Goal: Use online tool/utility: Utilize a website feature to perform a specific function

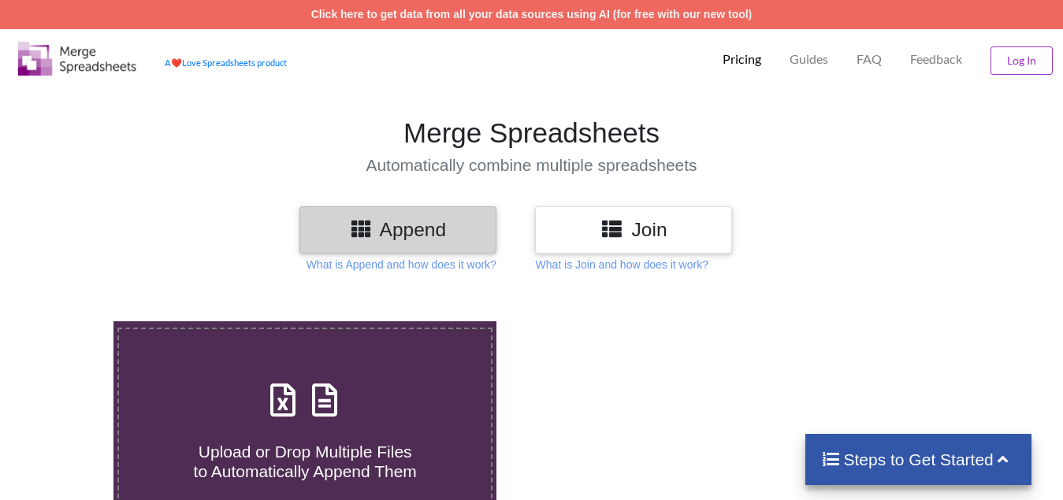
click at [278, 453] on span "Upload or Drop Multiple Files to Automatically Append Them" at bounding box center [305, 462] width 223 height 38
click at [71, 322] on input "Upload or Drop Multiple Files to Automatically Append Them" at bounding box center [71, 322] width 0 height 0
type input "C:\fakepath\3 days Ins break, Technical Analysis Scanner.xlsx"
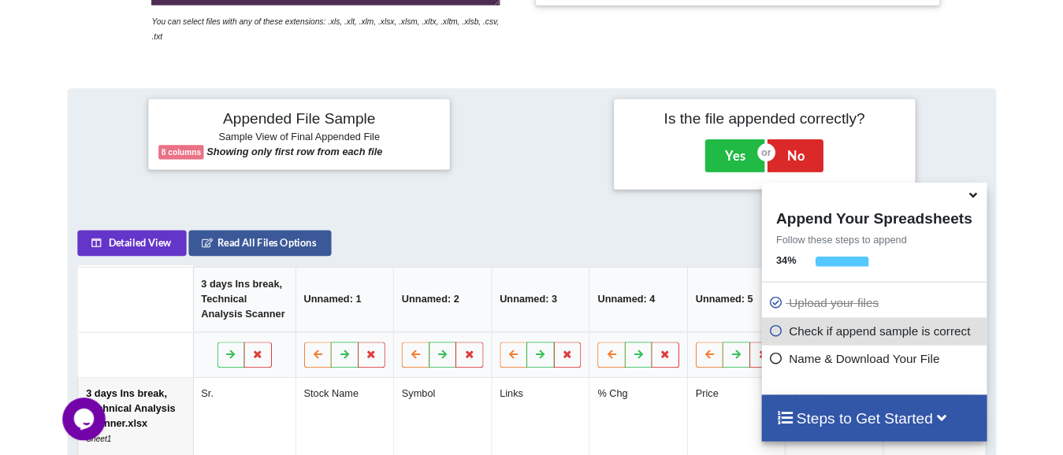
scroll to position [297, 0]
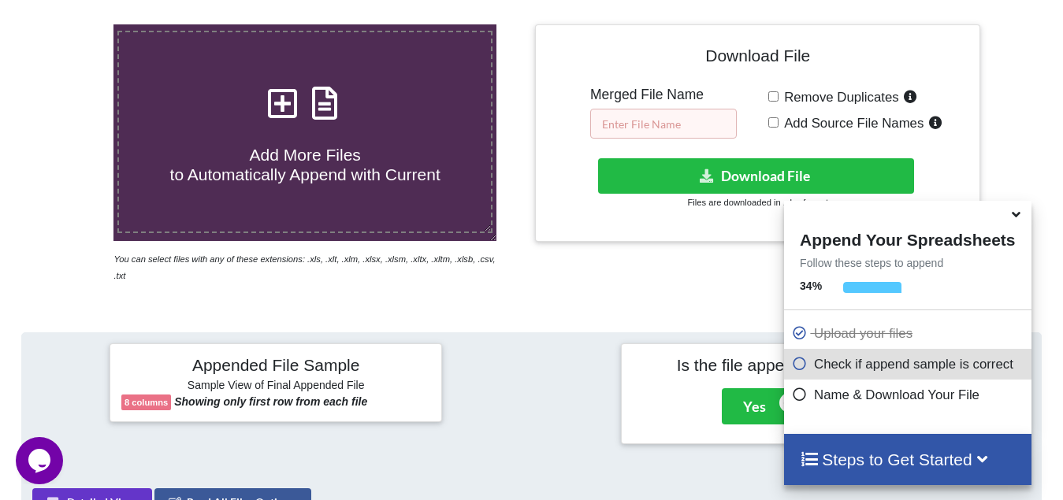
click at [646, 128] on input "text" at bounding box center [663, 124] width 147 height 30
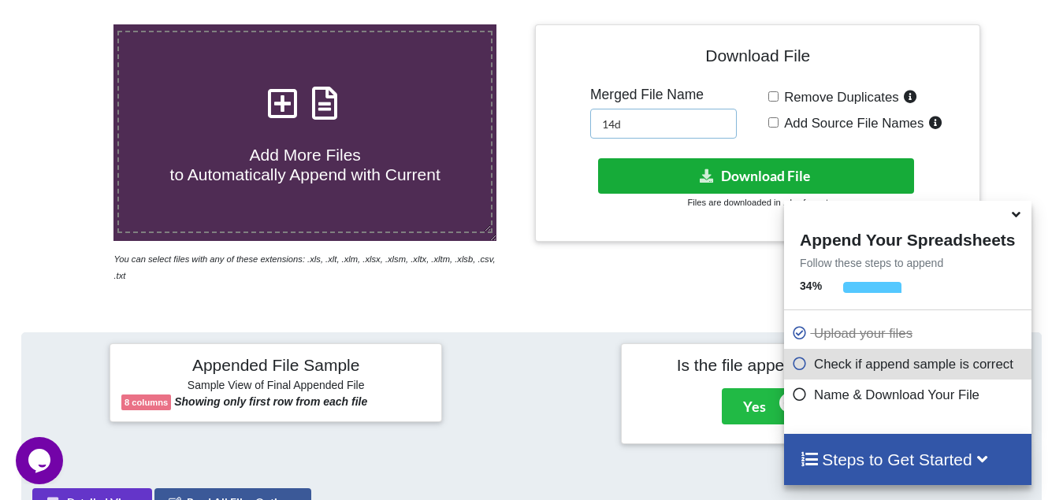
type input "14d"
click at [687, 177] on button "Download File" at bounding box center [756, 175] width 316 height 35
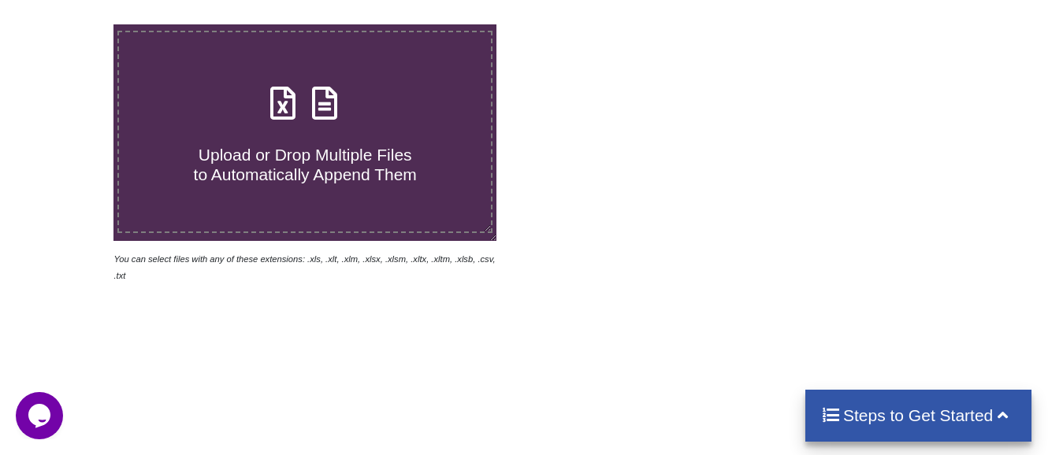
click at [278, 140] on h4 "Upload or Drop Multiple Files to Automatically Append Them" at bounding box center [305, 155] width 372 height 60
click at [71, 24] on input "Upload or Drop Multiple Files to Automatically Append Them" at bounding box center [71, 24] width 0 height 0
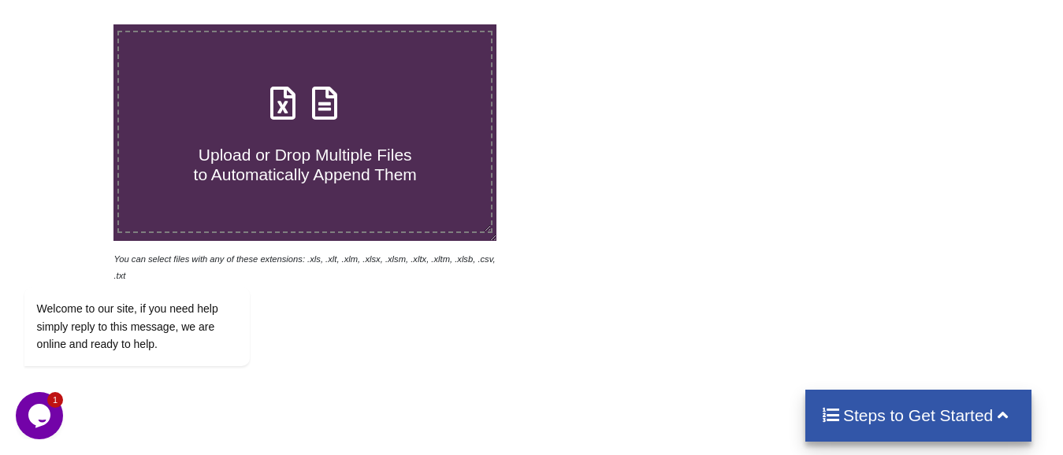
type input "C:\fakepath\10 low from high for 15 mins price action, Technical Analysis Scann…"
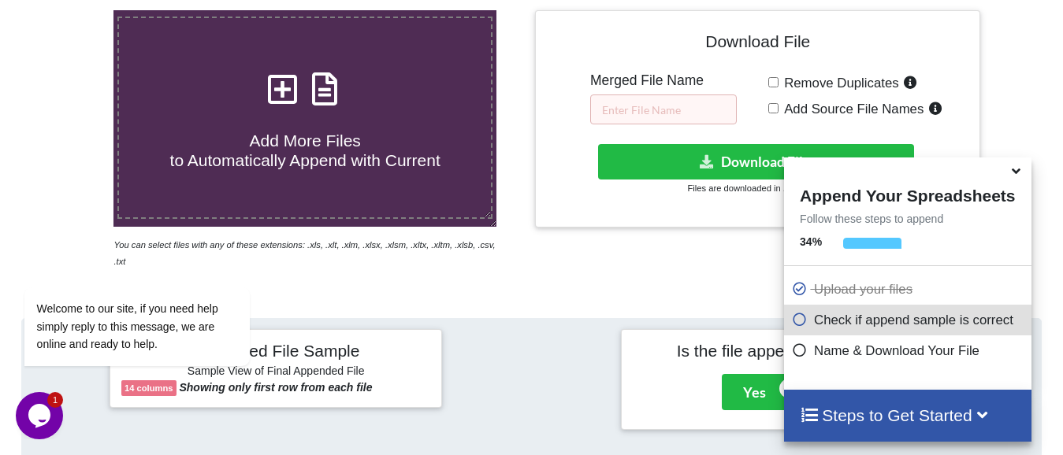
scroll to position [297, 0]
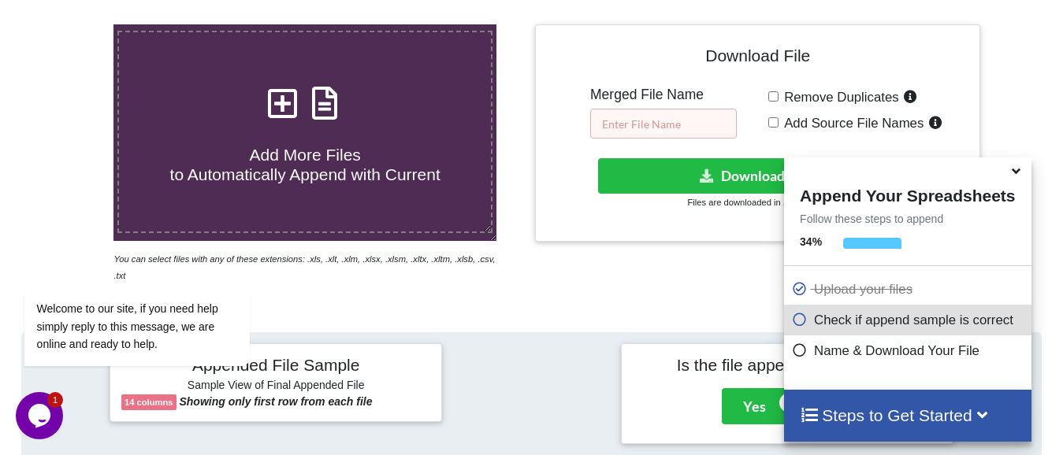
click at [687, 121] on input "text" at bounding box center [663, 124] width 147 height 30
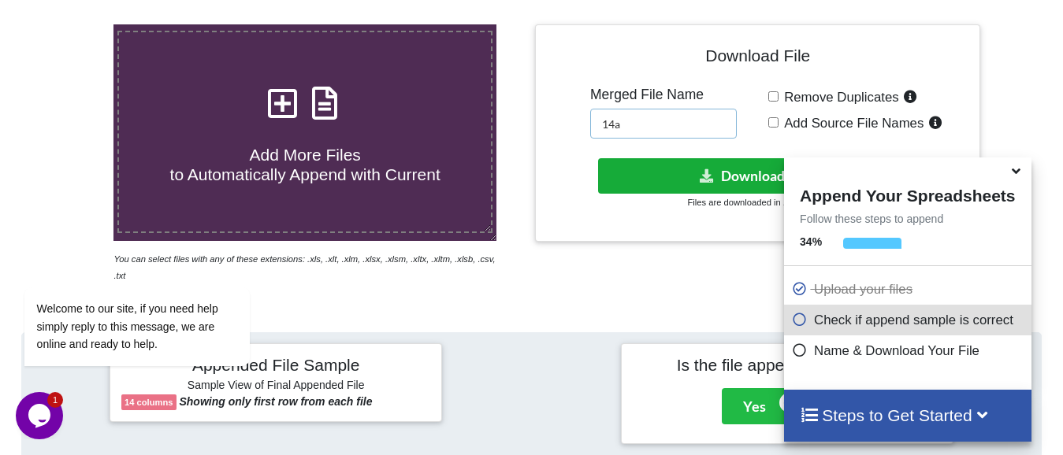
type input "14a"
click at [732, 188] on button "Download File" at bounding box center [756, 175] width 316 height 35
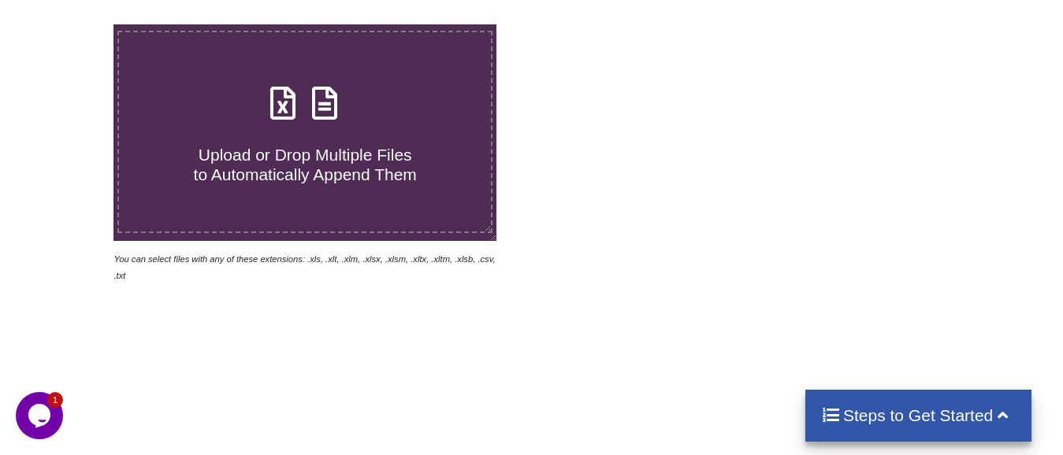
click at [251, 155] on span "Upload or Drop Multiple Files to Automatically Append Them" at bounding box center [305, 165] width 223 height 38
click at [71, 24] on input "Upload or Drop Multiple Files to Automatically Append Them" at bounding box center [71, 24] width 0 height 0
type input "C:\fakepath\Copy - 13, Technical Analysis Scanner(1).xlsx"
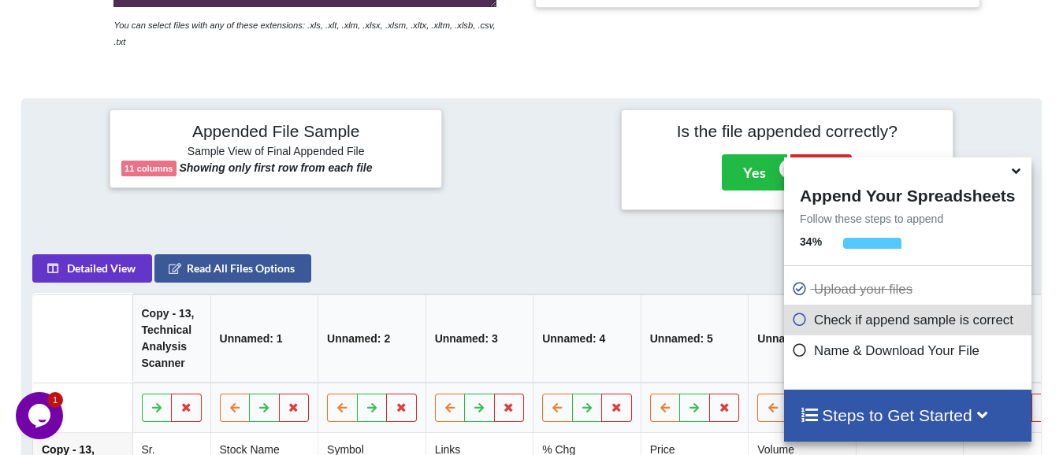
scroll to position [297, 0]
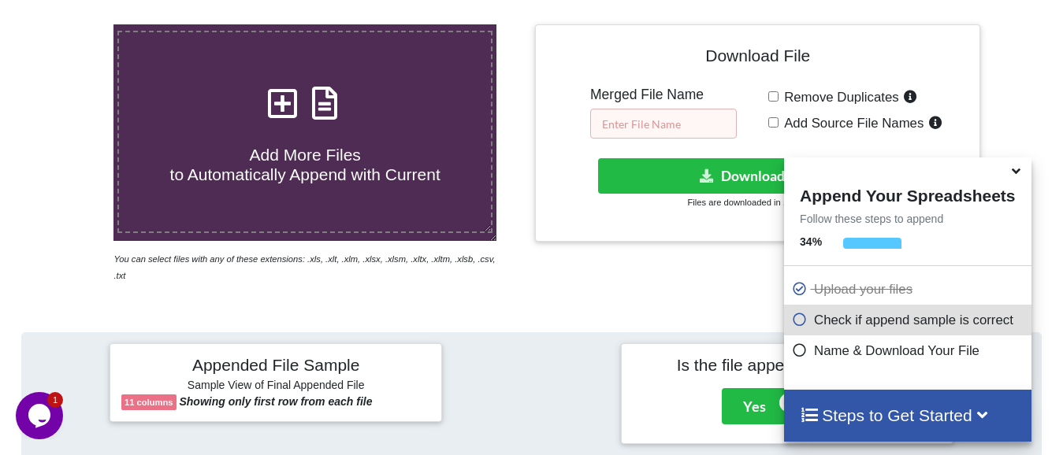
click at [639, 116] on input "text" at bounding box center [663, 124] width 147 height 30
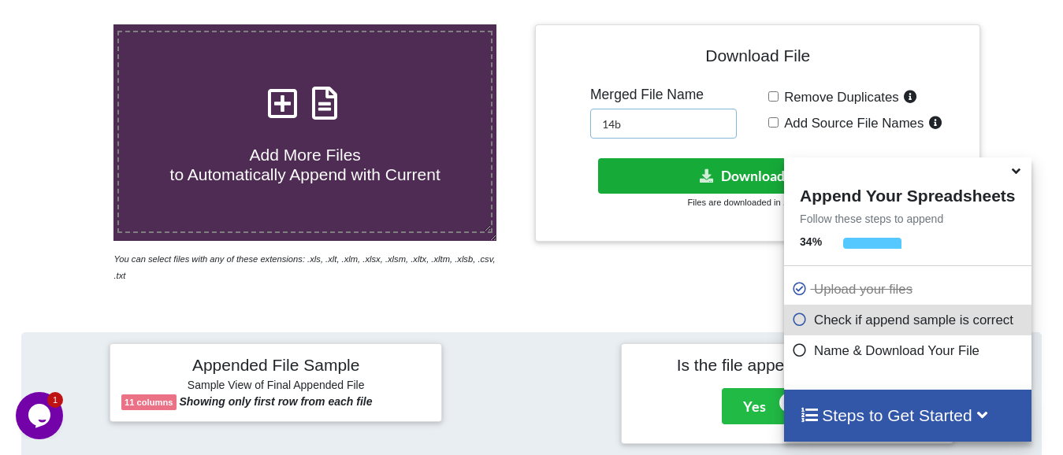
type input "14b"
click at [694, 177] on button "Download File" at bounding box center [756, 175] width 316 height 35
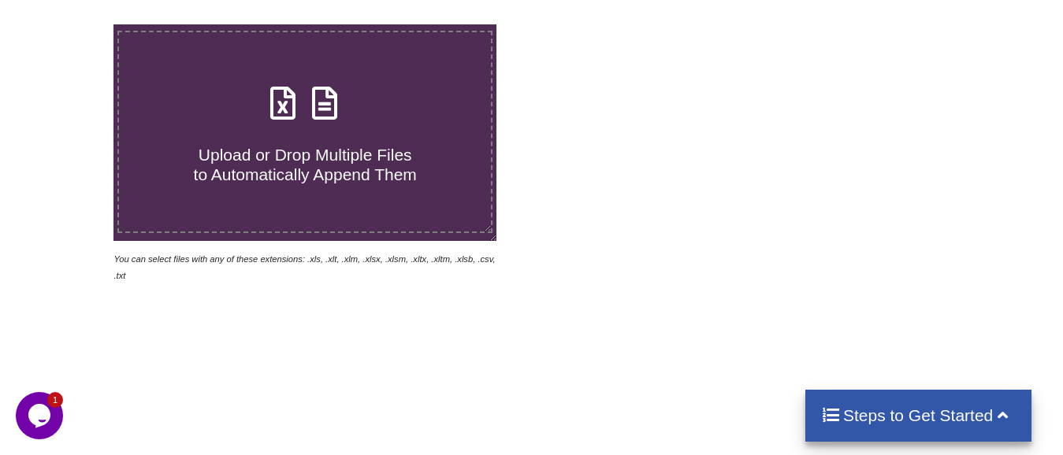
click at [319, 153] on span "Upload or Drop Multiple Files to Automatically Append Them" at bounding box center [305, 165] width 223 height 38
click at [71, 24] on input "Upload or Drop Multiple Files to Automatically Append Them" at bounding box center [71, 24] width 0 height 0
type input "C:\fakepath\entry 1 HR BRK, Technical Analysis Scanner-12 2.xlsx"
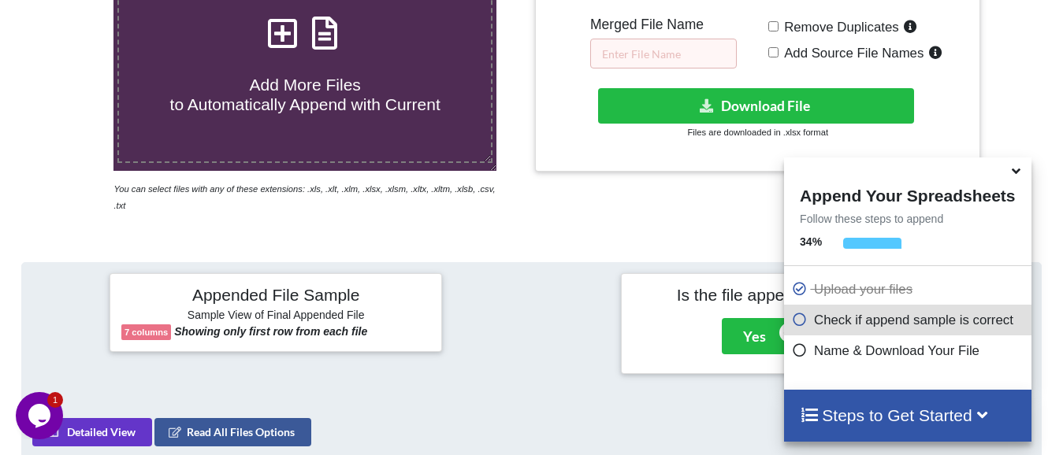
scroll to position [297, 0]
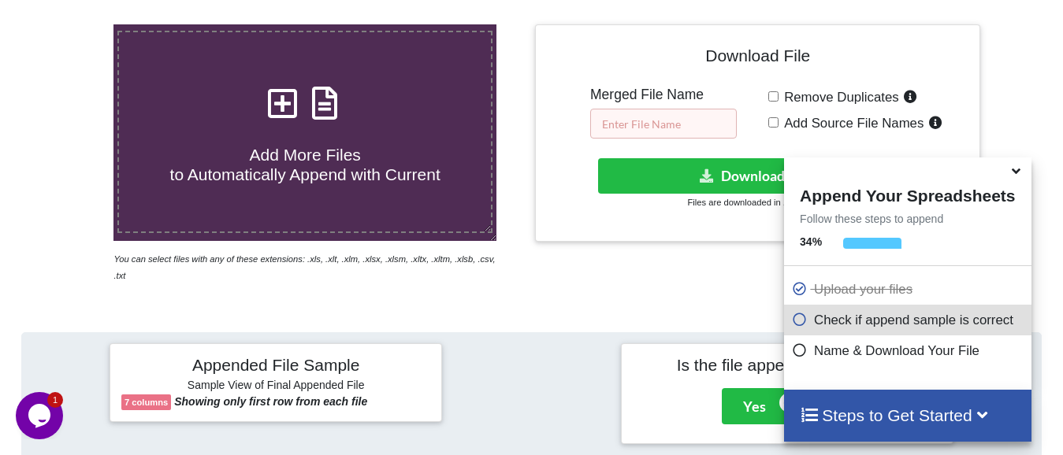
click at [636, 121] on input "text" at bounding box center [663, 124] width 147 height 30
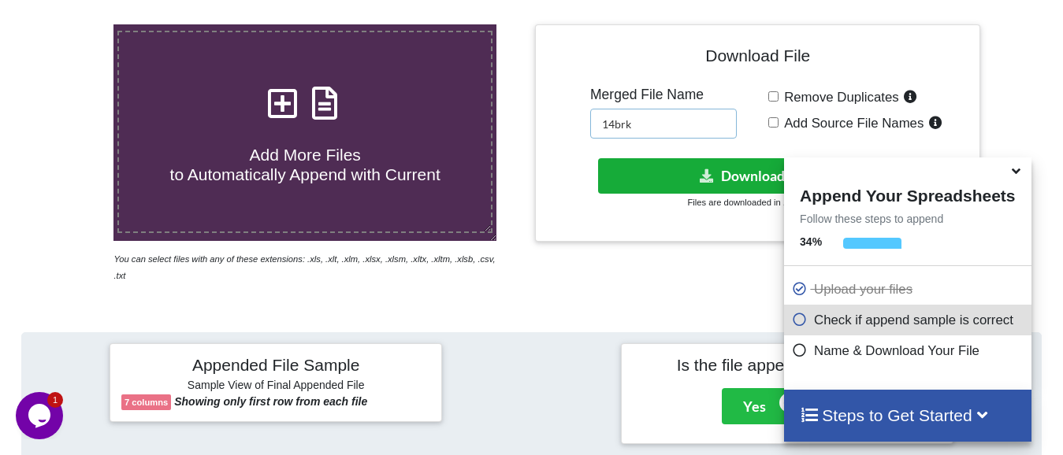
type input "14brk"
click at [751, 186] on button "Download File" at bounding box center [756, 175] width 316 height 35
